Goal: Find specific page/section

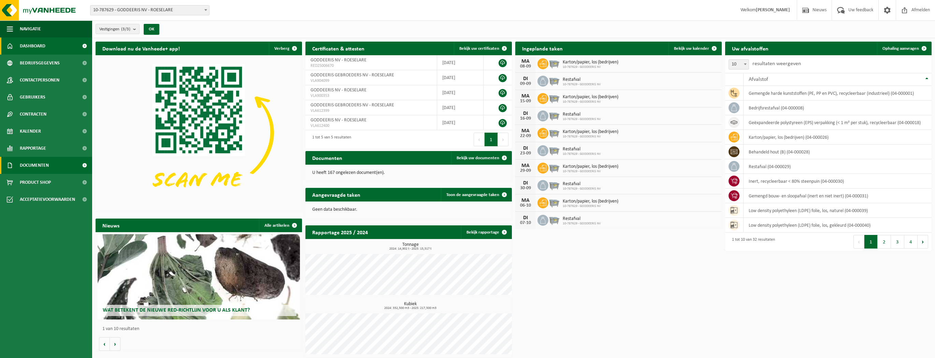
click at [29, 165] on span "Documenten" at bounding box center [34, 165] width 29 height 17
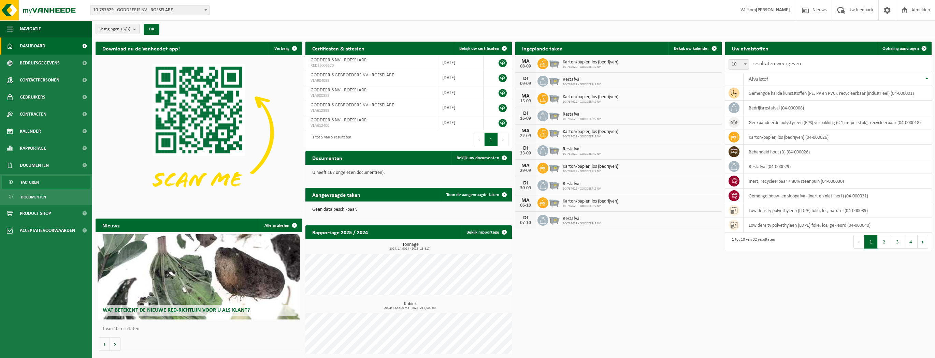
drag, startPoint x: 33, startPoint y: 183, endPoint x: 36, endPoint y: 180, distance: 3.6
click at [33, 182] on span "Facturen" at bounding box center [30, 182] width 18 height 13
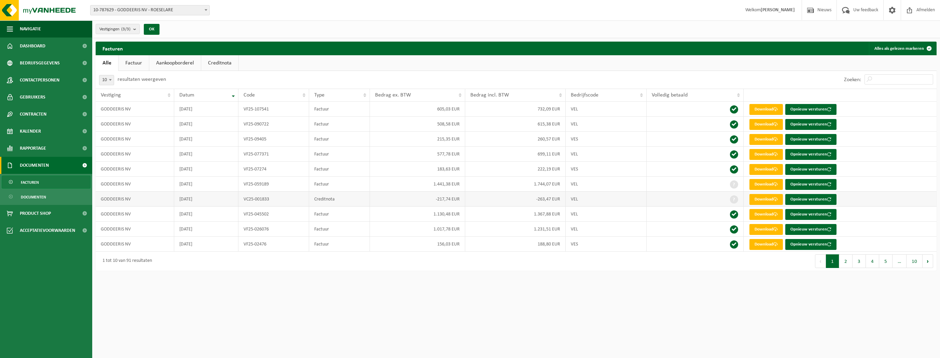
click at [336, 192] on td "Creditnota" at bounding box center [339, 199] width 61 height 15
